Goal: Communication & Community: Answer question/provide support

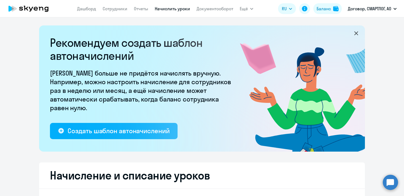
select select "10"
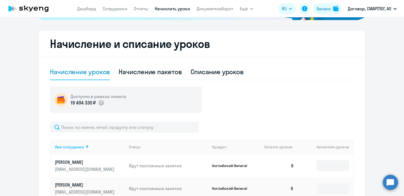
scroll to position [136, 0]
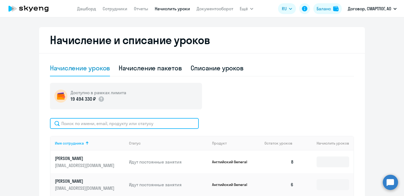
click at [76, 123] on input "text" at bounding box center [124, 123] width 149 height 11
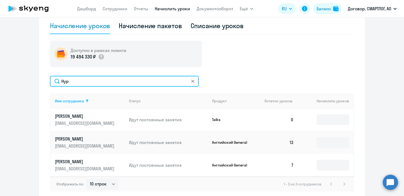
scroll to position [123, 0]
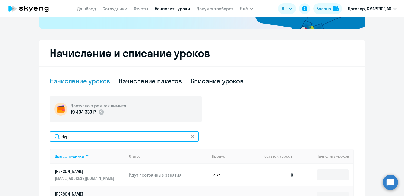
click at [72, 137] on input "Нур" at bounding box center [124, 136] width 149 height 11
type input "[PERSON_NAME]"
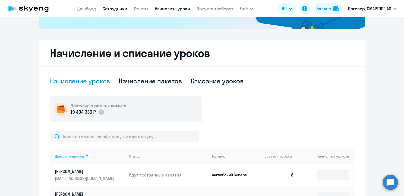
click at [117, 9] on link "Сотрудники" at bounding box center [115, 8] width 25 height 5
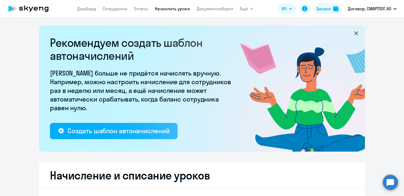
select select "30"
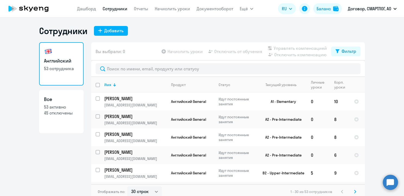
click at [53, 113] on p "45 отключены" at bounding box center [61, 113] width 35 height 6
select select "30"
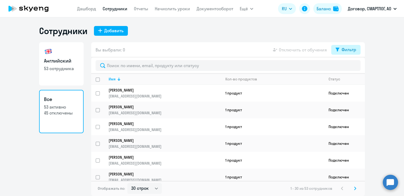
click at [350, 49] on div "Фильтр" at bounding box center [348, 49] width 15 height 7
click at [351, 66] on span at bounding box center [351, 67] width 9 height 5
click at [347, 67] on input "checkbox" at bounding box center [346, 67] width 0 height 0
checkbox input "true"
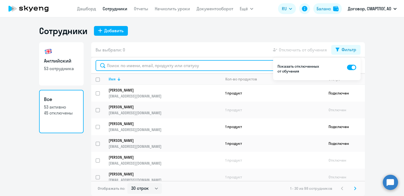
click at [149, 66] on input "text" at bounding box center [227, 65] width 265 height 11
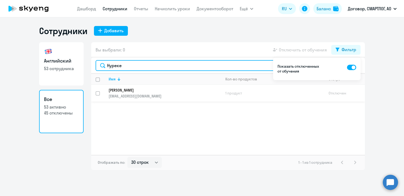
type input "Нуреке"
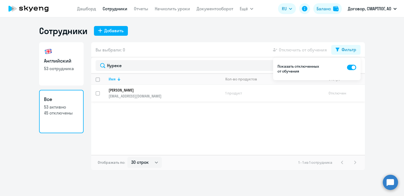
click at [149, 91] on p "[PERSON_NAME]" at bounding box center [160, 90] width 105 height 5
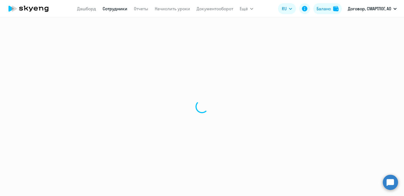
select select "english"
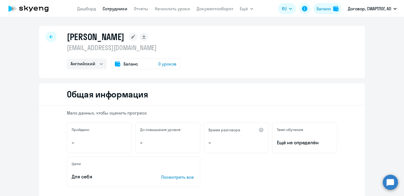
click at [123, 63] on span "Баланс" at bounding box center [130, 64] width 14 height 7
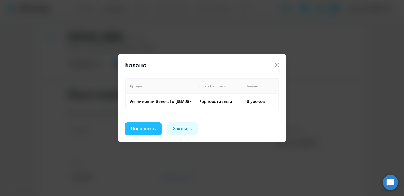
click at [148, 130] on div "Пополнить" at bounding box center [143, 128] width 24 height 7
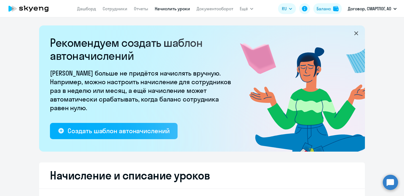
select select "10"
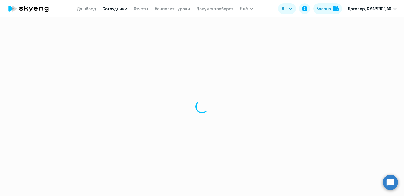
select select "english"
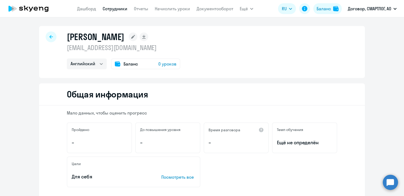
click at [388, 181] on circle at bounding box center [389, 182] width 15 height 15
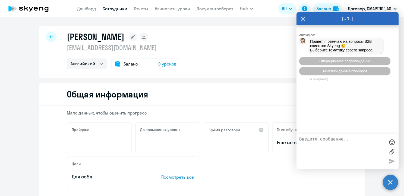
click at [314, 140] on textarea at bounding box center [342, 151] width 86 height 29
click at [341, 63] on span "Операционное сопровождение" at bounding box center [344, 61] width 51 height 4
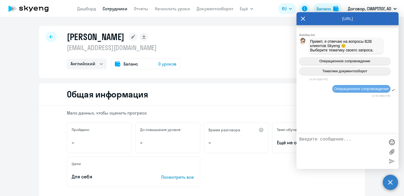
click at [320, 139] on textarea at bounding box center [342, 151] width 86 height 29
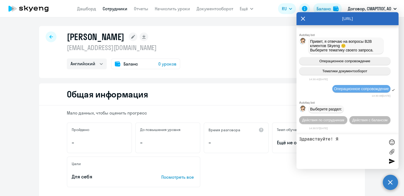
scroll to position [1, 0]
type textarea "Здравствуйте! Я по ошибке отключила сотрудницу от обучения"
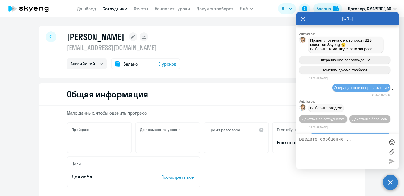
scroll to position [23, 0]
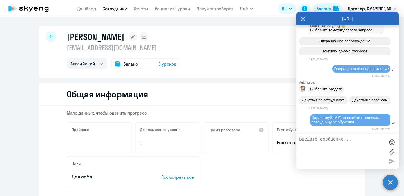
drag, startPoint x: 152, startPoint y: 38, endPoint x: 74, endPoint y: 34, distance: 78.2
click at [68, 33] on div "[PERSON_NAME]" at bounding box center [123, 36] width 113 height 11
click at [199, 50] on div "[PERSON_NAME] [EMAIL_ADDRESS][DOMAIN_NAME] Английский Баланс 0 уроков" at bounding box center [201, 52] width 325 height 52
drag, startPoint x: 151, startPoint y: 36, endPoint x: 73, endPoint y: 34, distance: 78.1
click at [63, 32] on div "[PERSON_NAME] [EMAIL_ADDRESS][DOMAIN_NAME] Английский Баланс 0 уроков" at bounding box center [201, 52] width 325 height 52
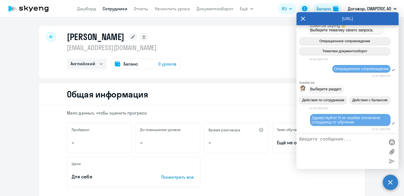
copy h1 "[PERSON_NAME]"
click at [318, 139] on textarea at bounding box center [342, 151] width 86 height 29
paste textarea "[PERSON_NAME]"
type textarea "[PERSON_NAME]"
drag, startPoint x: 148, startPoint y: 47, endPoint x: 61, endPoint y: 46, distance: 87.1
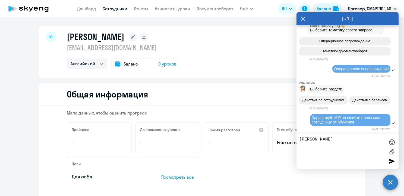
click at [61, 46] on div "[PERSON_NAME] [EMAIL_ADDRESS][DOMAIN_NAME] Английский Баланс 0 уроков" at bounding box center [201, 52] width 325 height 52
copy p "[EMAIL_ADDRESS][DOMAIN_NAME]"
click at [319, 149] on textarea "[PERSON_NAME]" at bounding box center [342, 151] width 86 height 29
click at [349, 140] on textarea "[PERSON_NAME]" at bounding box center [342, 151] width 86 height 29
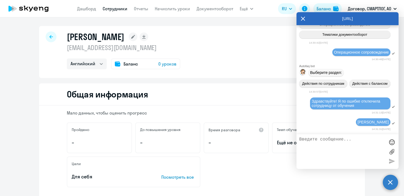
paste textarea "[EMAIL_ADDRESS][DOMAIN_NAME]"
type textarea "[EMAIL_ADDRESS][DOMAIN_NAME]"
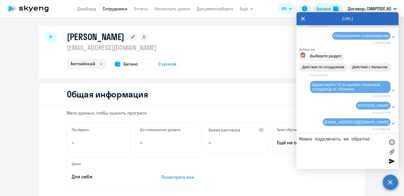
type textarea "Можно подключить ее обратно?"
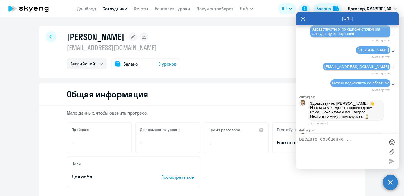
scroll to position [148, 0]
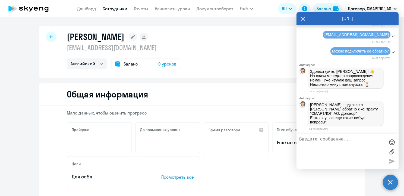
click at [311, 140] on textarea at bounding box center [342, 151] width 86 height 29
type textarea "Сасибо большое!"
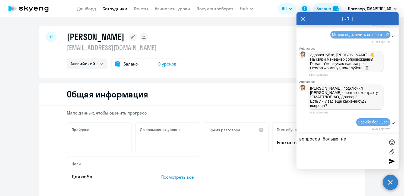
type textarea "вопросов больше нет"
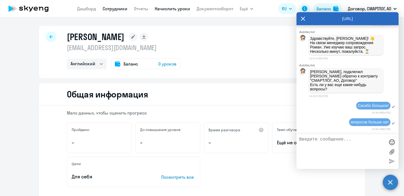
click at [172, 7] on link "Начислить уроки" at bounding box center [172, 8] width 35 height 5
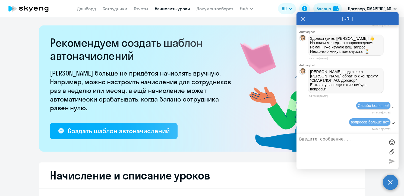
select select "10"
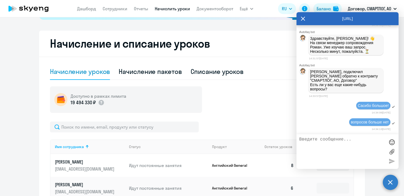
scroll to position [163, 0]
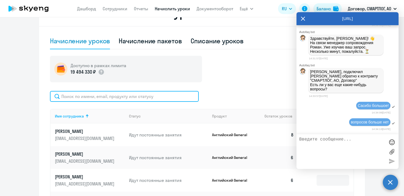
click at [76, 100] on input "text" at bounding box center [124, 96] width 149 height 11
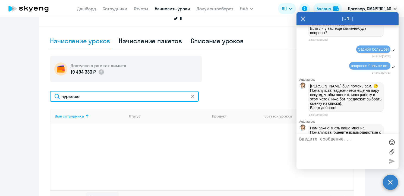
scroll to position [309, 0]
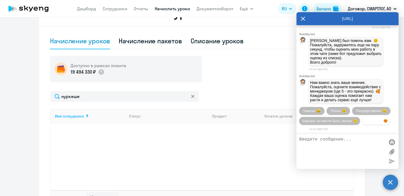
click at [365, 120] on span "Прекрасно 😍" at bounding box center [376, 121] width 23 height 4
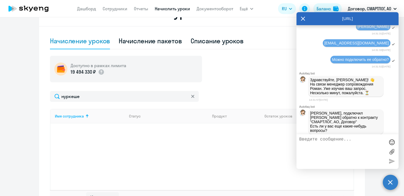
scroll to position [74, 0]
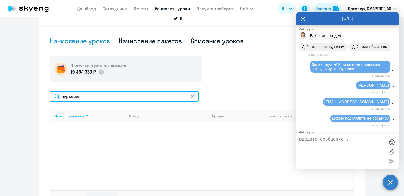
click at [79, 98] on input "нуркеше" at bounding box center [124, 96] width 149 height 11
type input "нуреке"
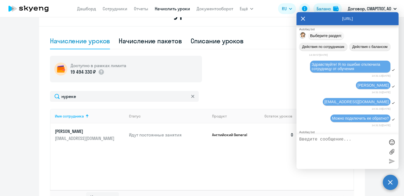
click at [304, 18] on icon at bounding box center [303, 18] width 4 height 13
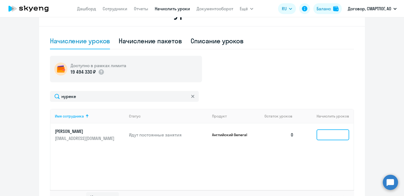
click at [331, 139] on input at bounding box center [332, 135] width 33 height 11
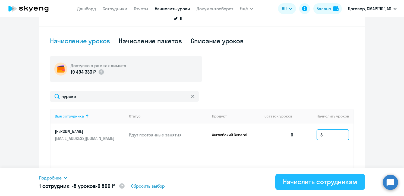
type input "8"
click at [309, 184] on div "Начислить сотрудникам" at bounding box center [320, 182] width 74 height 9
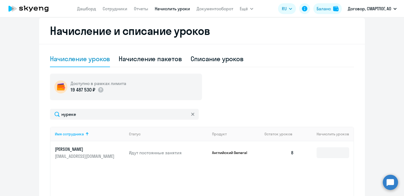
scroll to position [136, 0]
